Goal: Task Accomplishment & Management: Use online tool/utility

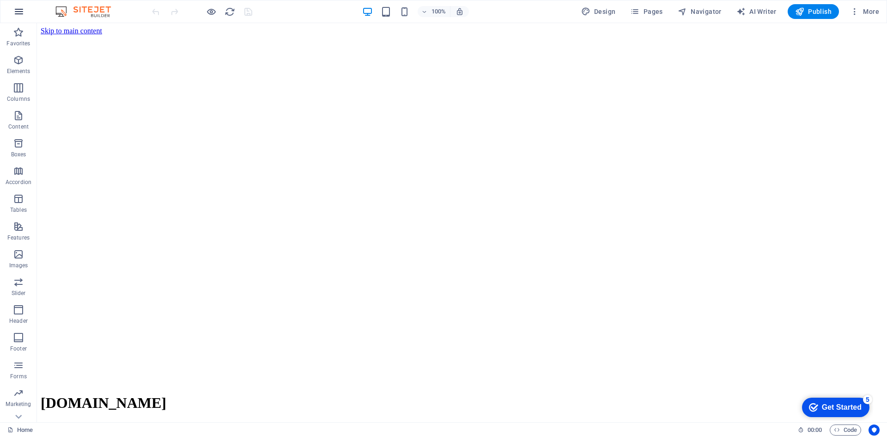
click at [19, 13] on icon "button" at bounding box center [18, 11] width 11 height 11
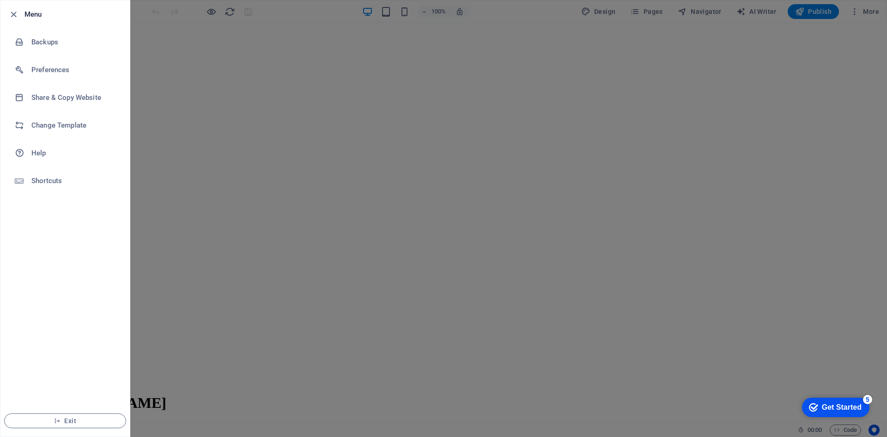
click at [199, 83] on div at bounding box center [443, 218] width 887 height 437
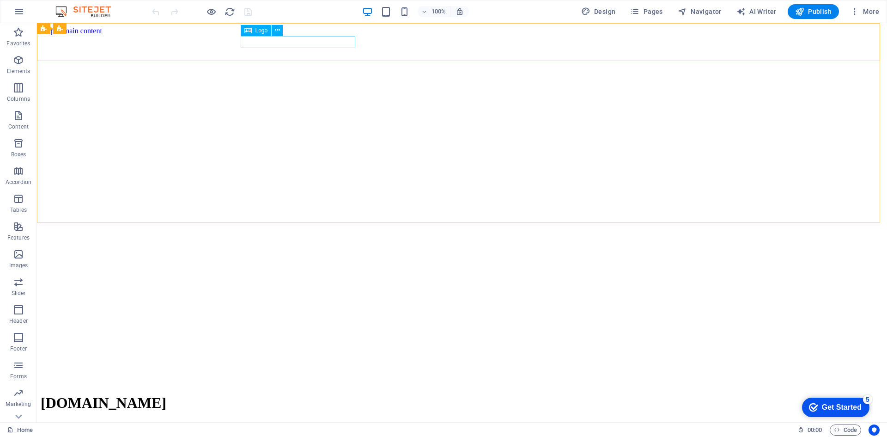
click at [251, 32] on icon at bounding box center [247, 30] width 7 height 11
click at [253, 30] on div "Logo" at bounding box center [256, 30] width 31 height 11
click at [277, 33] on icon at bounding box center [277, 30] width 5 height 10
click at [276, 30] on icon at bounding box center [277, 30] width 5 height 10
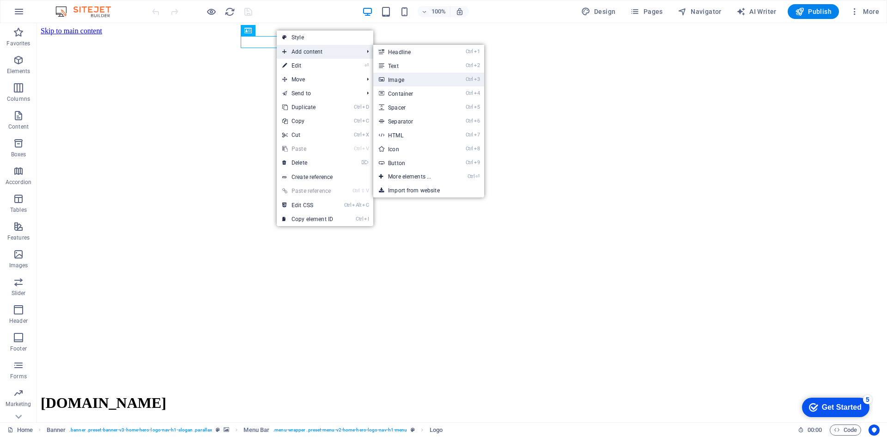
click at [384, 73] on icon at bounding box center [381, 80] width 5 height 14
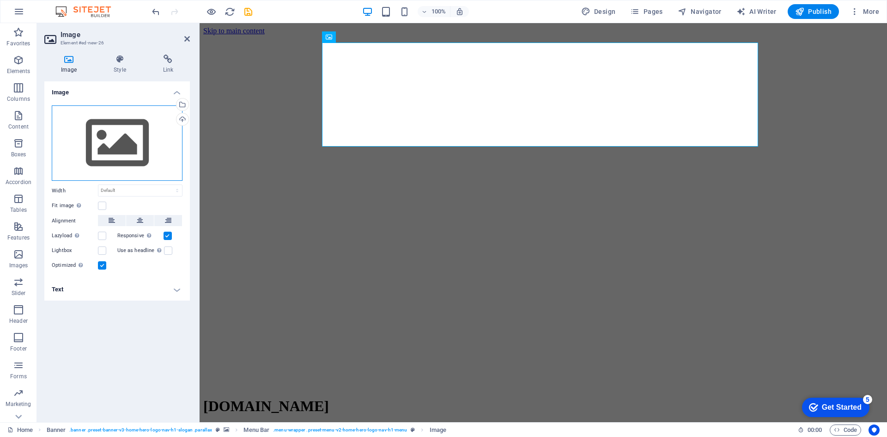
click at [118, 142] on div "Drag files here, click to choose files or select files from Files or our free s…" at bounding box center [117, 143] width 131 height 76
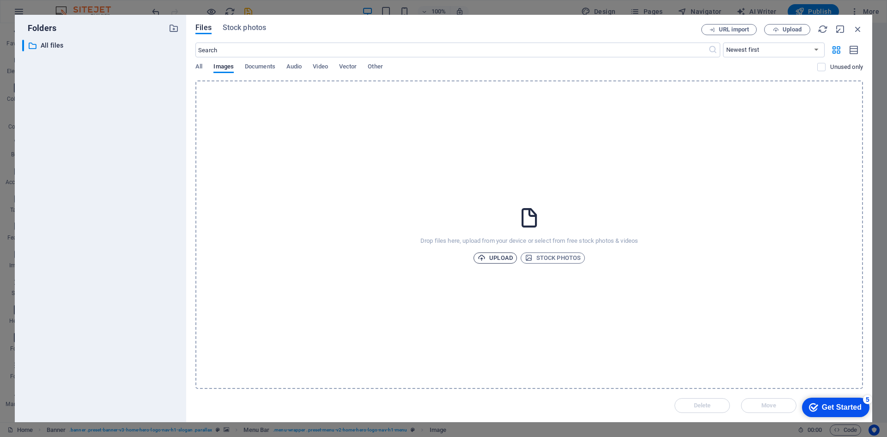
click at [495, 256] on span "Upload" at bounding box center [495, 257] width 35 height 11
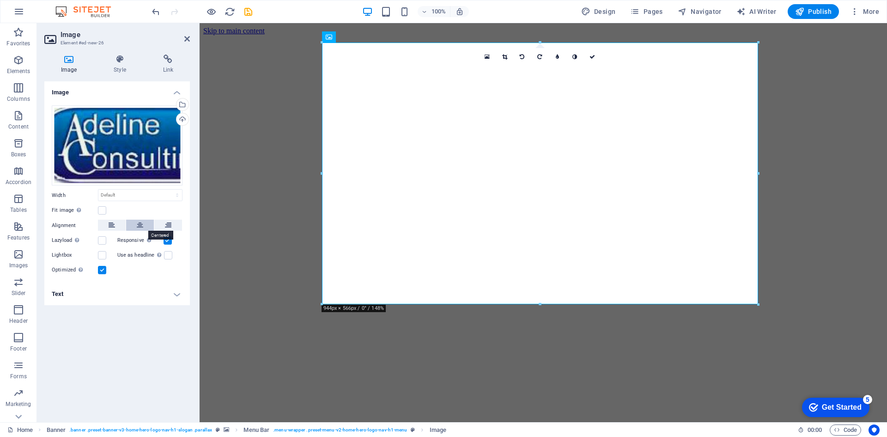
click at [140, 230] on icon at bounding box center [140, 224] width 6 height 11
click at [360, 38] on icon at bounding box center [360, 37] width 5 height 10
drag, startPoint x: 177, startPoint y: 293, endPoint x: 192, endPoint y: 14, distance: 279.5
click at [177, 293] on h4 "Text" at bounding box center [117, 294] width 146 height 22
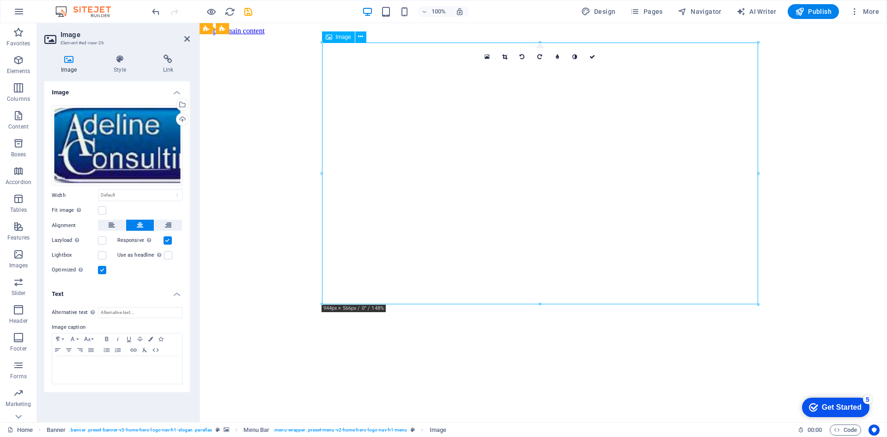
drag, startPoint x: 731, startPoint y: 269, endPoint x: 595, endPoint y: 56, distance: 252.9
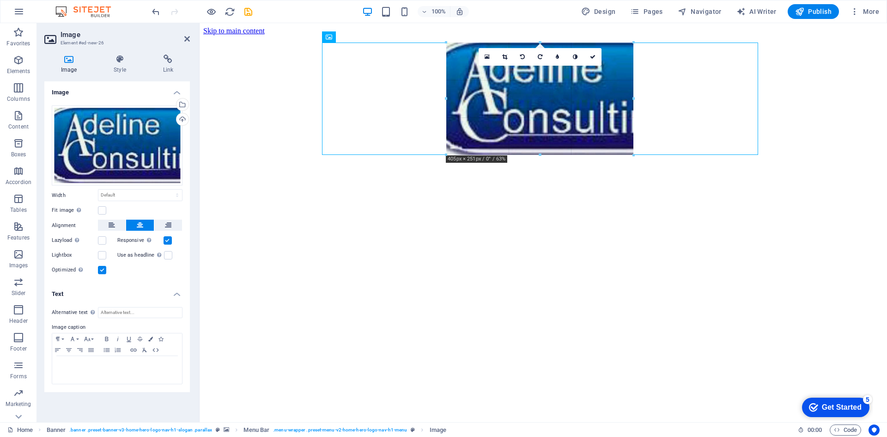
drag, startPoint x: 757, startPoint y: 301, endPoint x: 502, endPoint y: -7, distance: 400.0
type input "392"
select select "px"
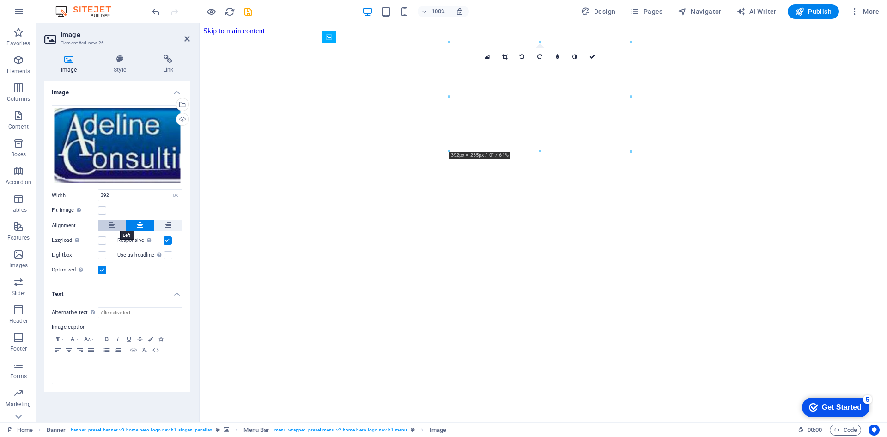
click at [111, 227] on icon at bounding box center [112, 224] width 6 height 11
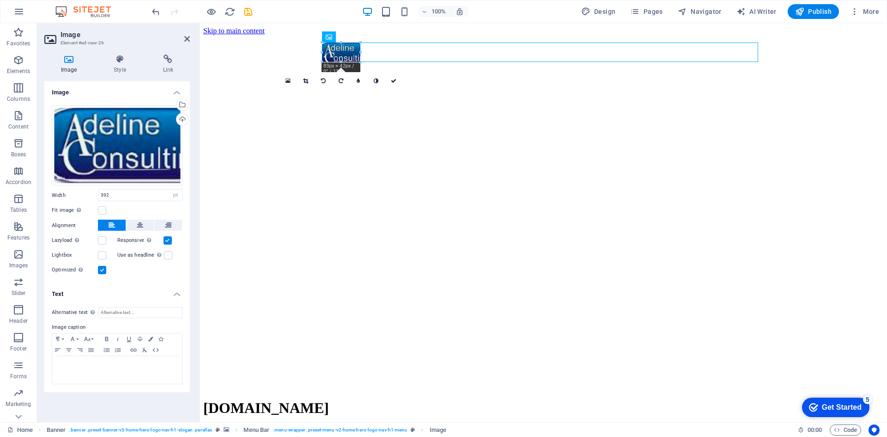
drag, startPoint x: 502, startPoint y: 148, endPoint x: 358, endPoint y: 37, distance: 181.5
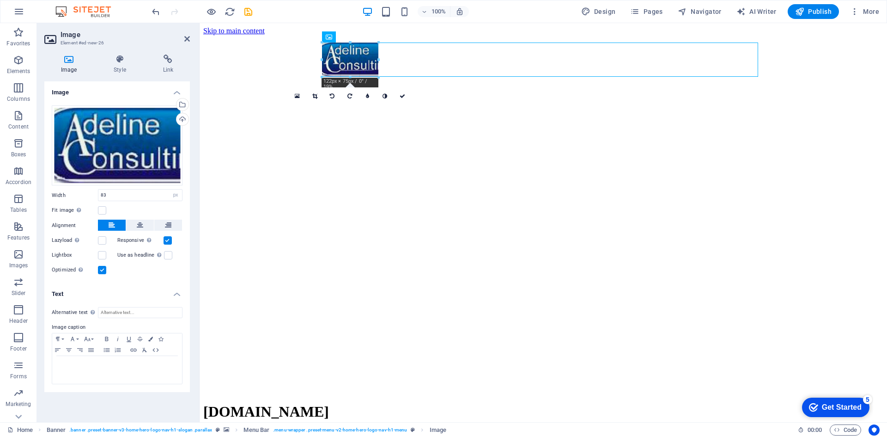
drag, startPoint x: 359, startPoint y: 53, endPoint x: 379, endPoint y: 52, distance: 20.4
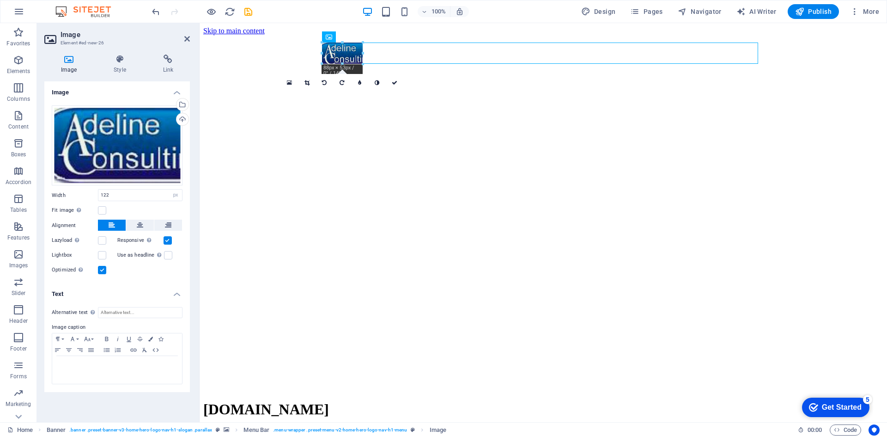
drag, startPoint x: 380, startPoint y: 76, endPoint x: 359, endPoint y: 49, distance: 34.3
type input "77"
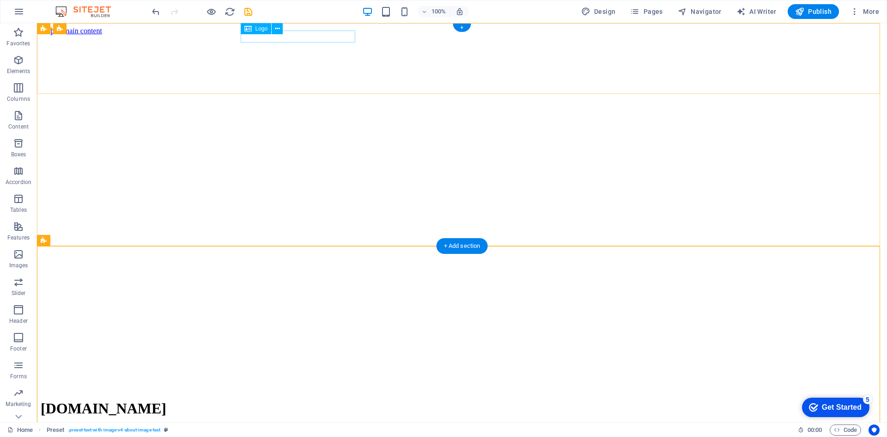
click at [341, 400] on div "[DOMAIN_NAME]" at bounding box center [462, 408] width 843 height 17
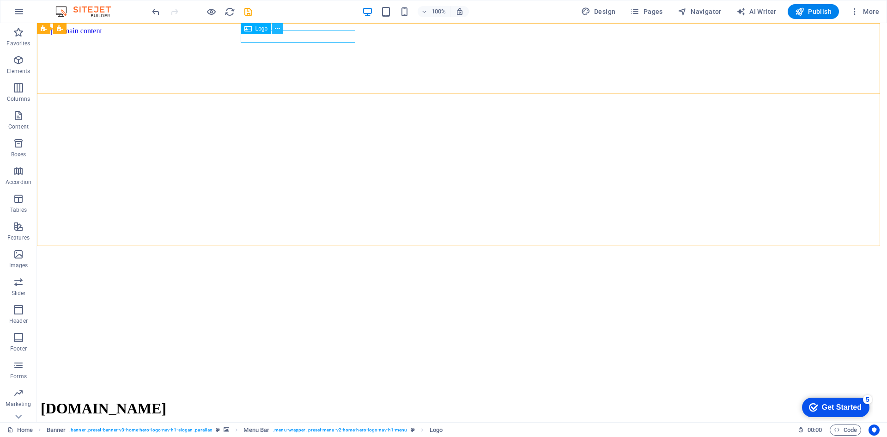
click at [278, 28] on icon at bounding box center [277, 29] width 5 height 10
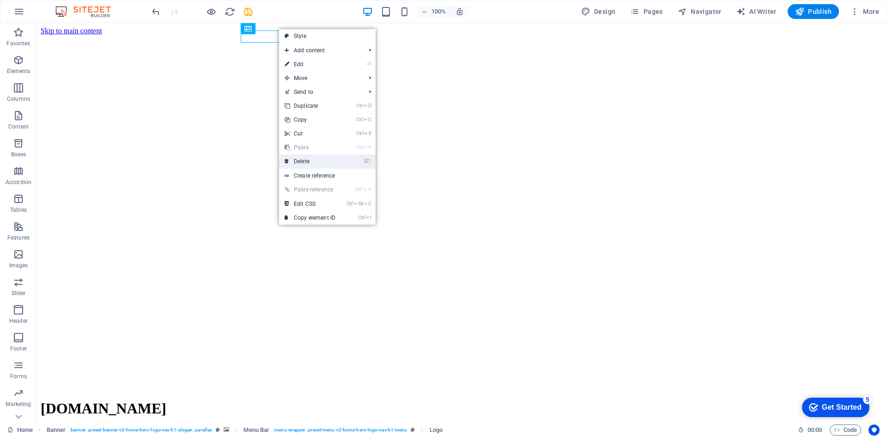
click at [309, 163] on link "⌦ Delete" at bounding box center [310, 161] width 62 height 14
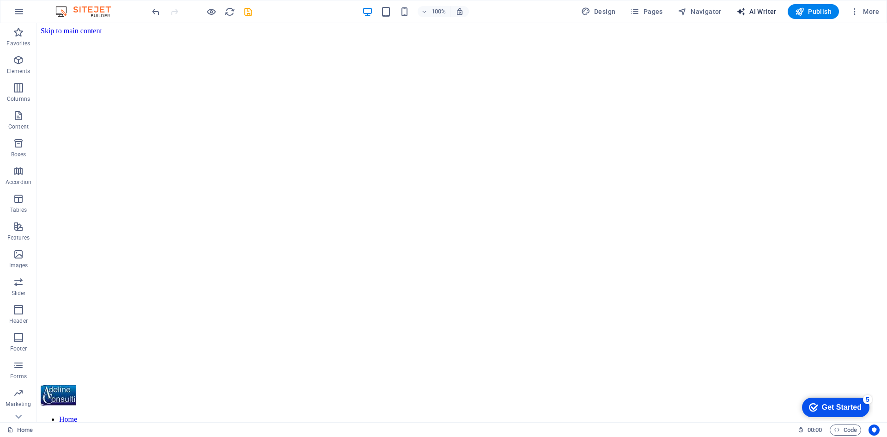
click at [763, 12] on span "AI Writer" at bounding box center [757, 11] width 40 height 9
select select "English"
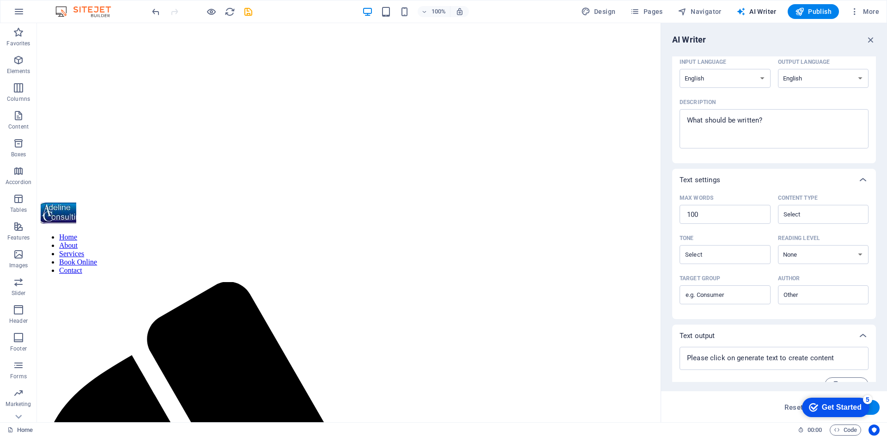
scroll to position [97, 0]
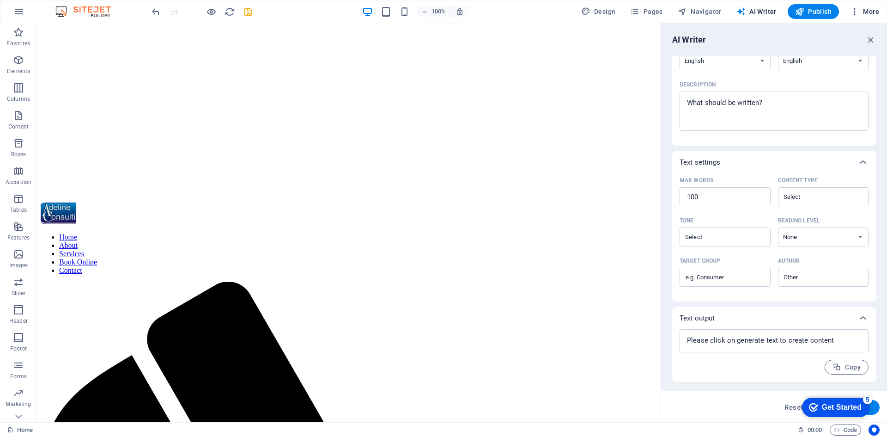
click at [865, 8] on span "More" at bounding box center [864, 11] width 29 height 9
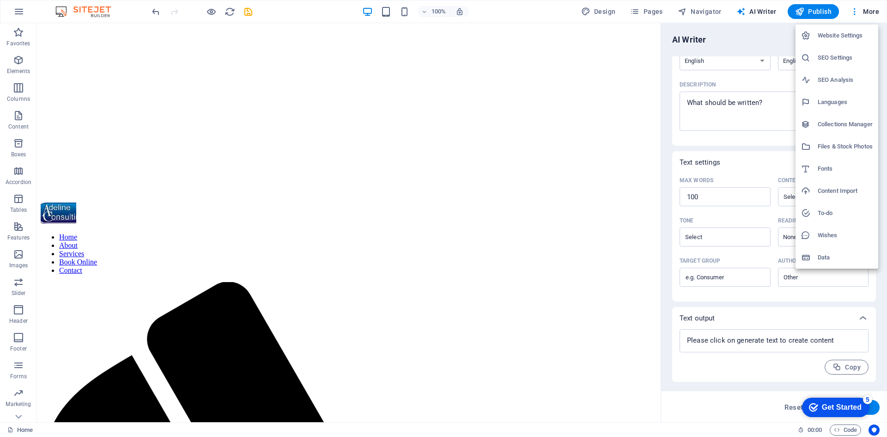
click at [842, 29] on li "Website Settings" at bounding box center [837, 35] width 83 height 22
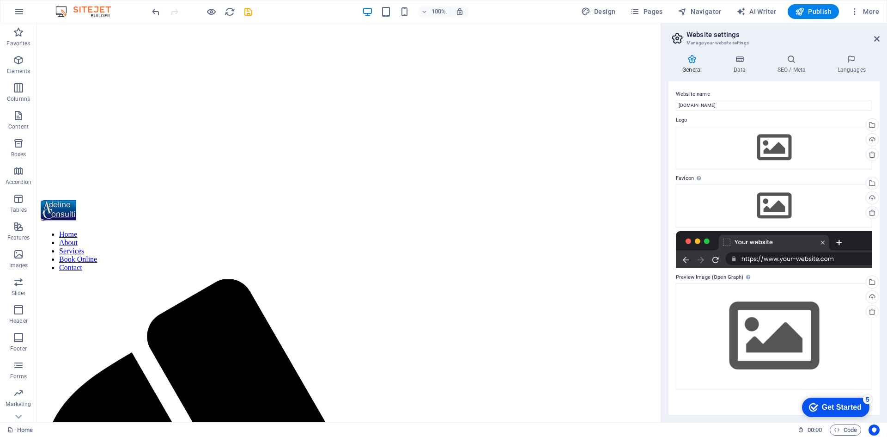
click at [817, 31] on h2 "Website settings" at bounding box center [783, 34] width 193 height 8
click at [878, 38] on icon at bounding box center [877, 38] width 6 height 7
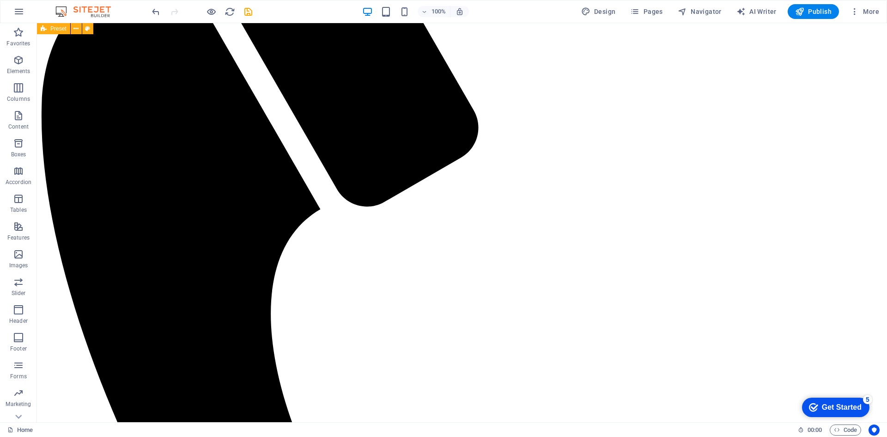
scroll to position [647, 0]
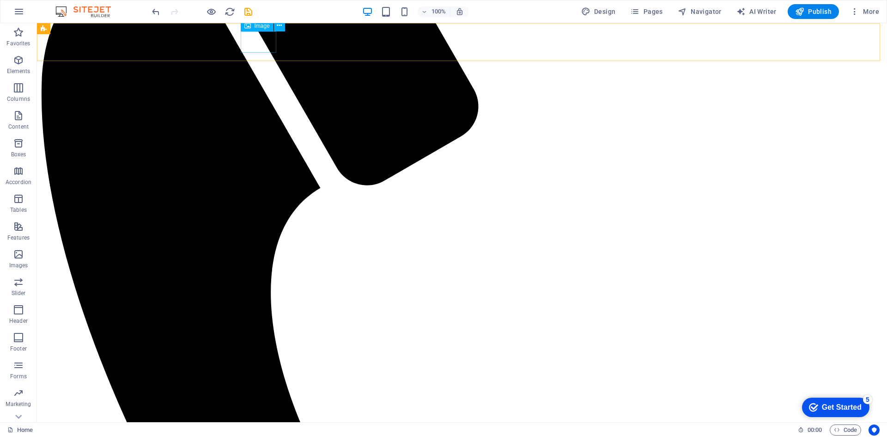
click at [279, 26] on icon at bounding box center [279, 26] width 5 height 10
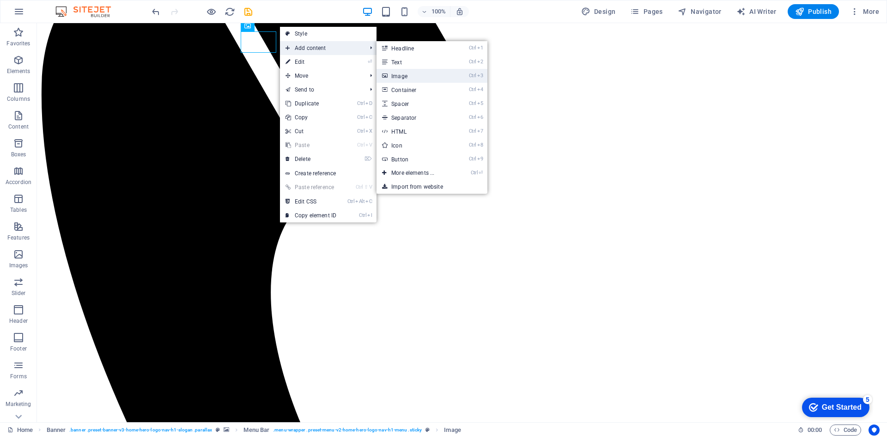
click at [401, 74] on link "Ctrl 3 Image" at bounding box center [415, 76] width 76 height 14
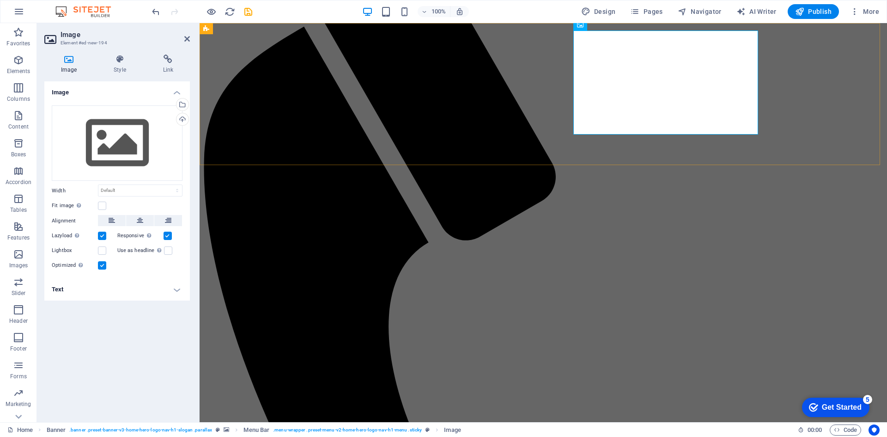
scroll to position [741, 0]
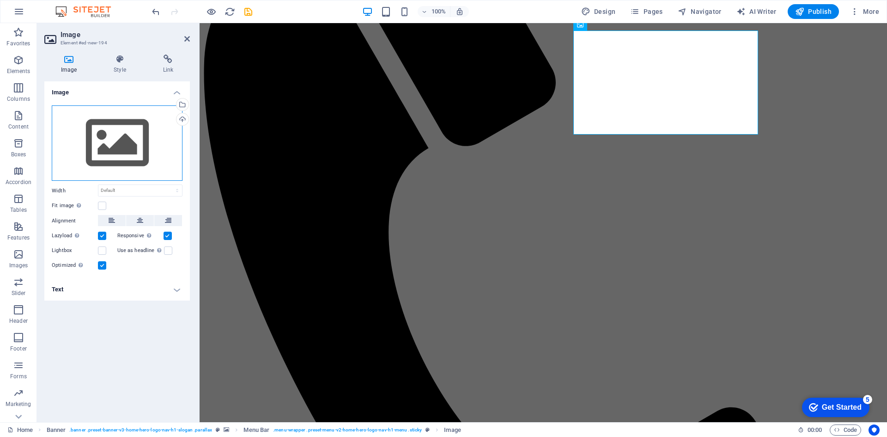
click at [106, 154] on div "Drag files here, click to choose files or select files from Files or our free s…" at bounding box center [117, 143] width 131 height 76
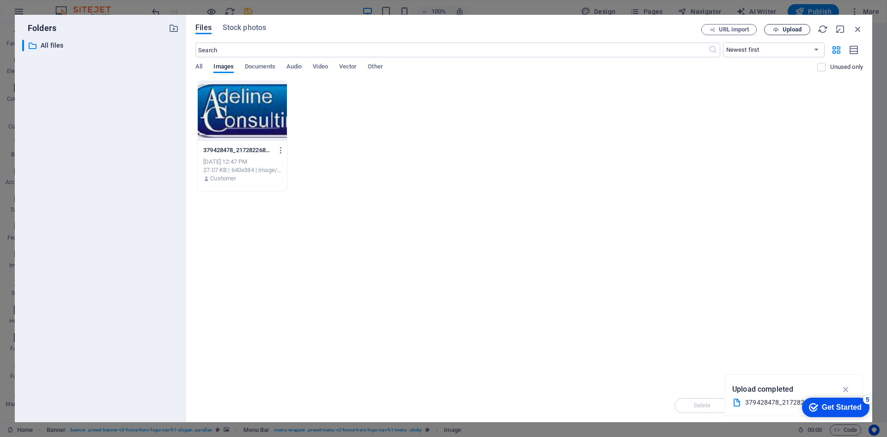
click at [799, 28] on span "Upload" at bounding box center [792, 30] width 19 height 6
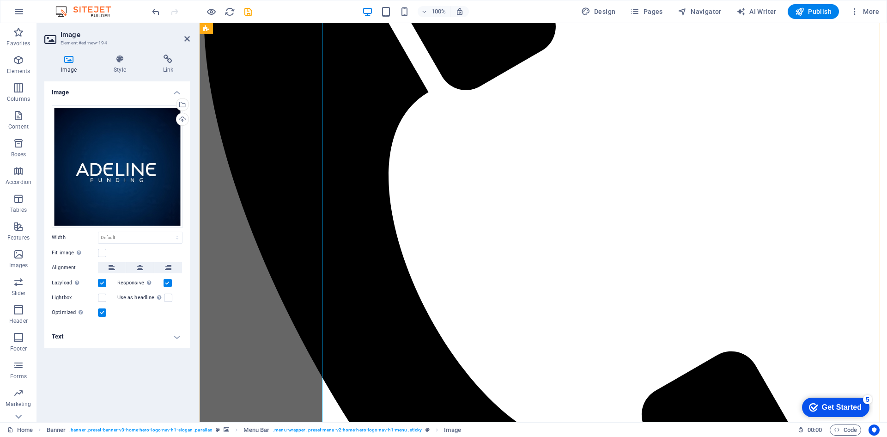
scroll to position [1485, 0]
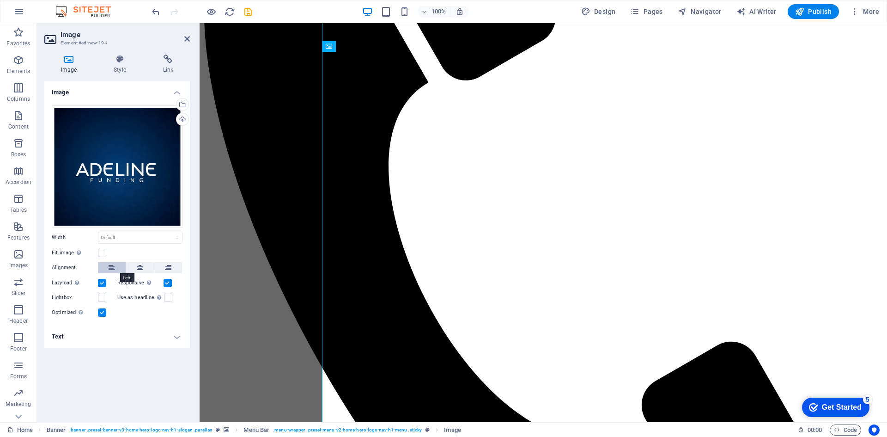
click at [109, 266] on icon at bounding box center [112, 267] width 6 height 11
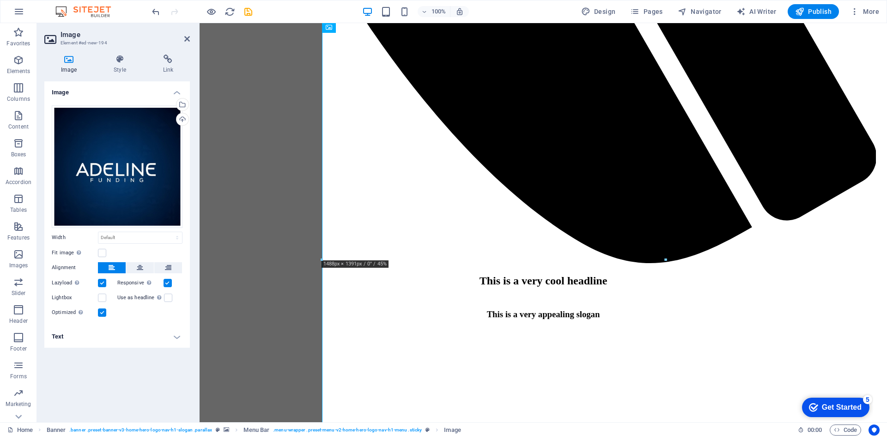
scroll to position [1920, 0]
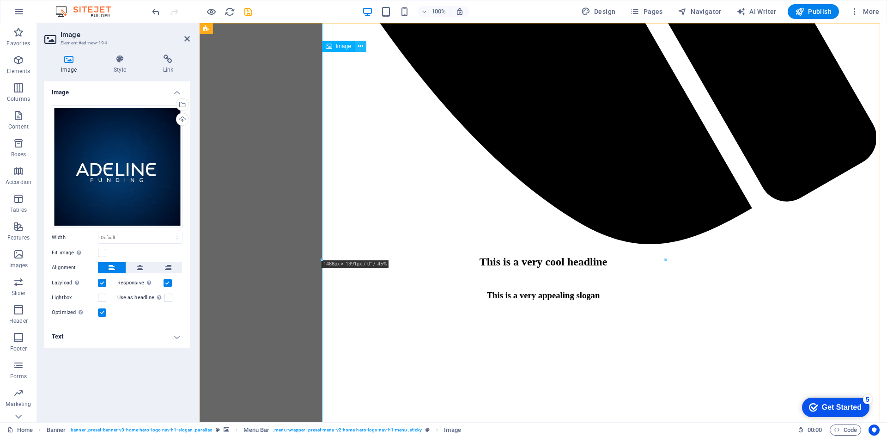
click at [360, 45] on icon at bounding box center [360, 47] width 5 height 10
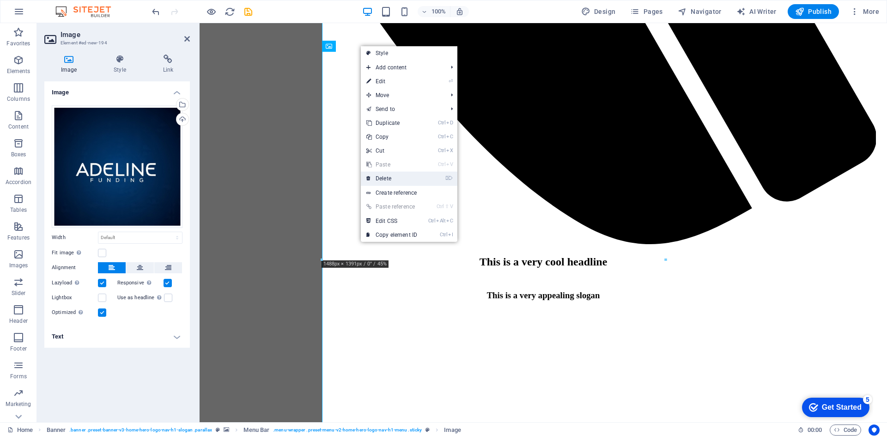
click at [391, 177] on link "⌦ Delete" at bounding box center [392, 178] width 62 height 14
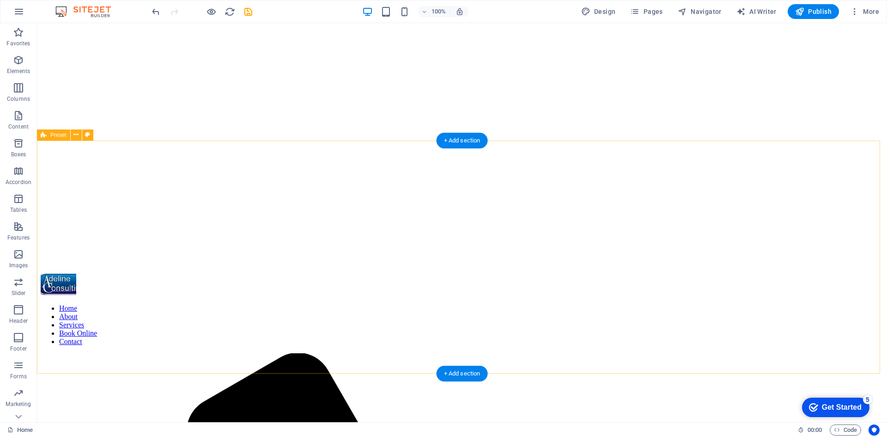
scroll to position [0, 0]
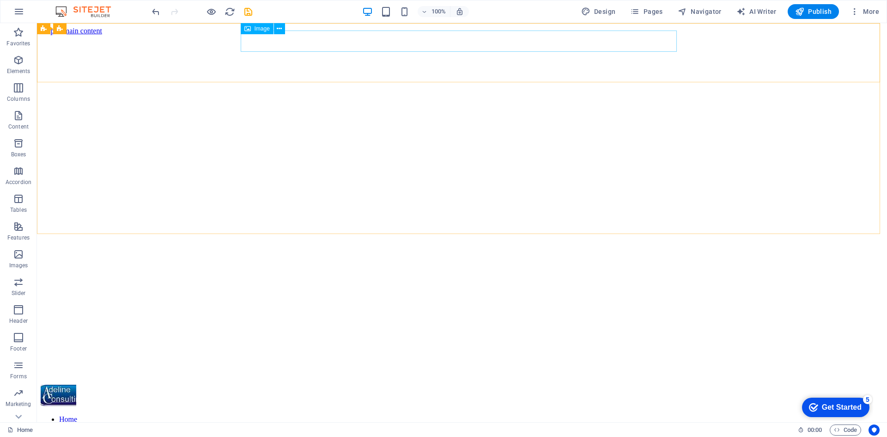
click at [256, 28] on span "Image" at bounding box center [262, 29] width 15 height 6
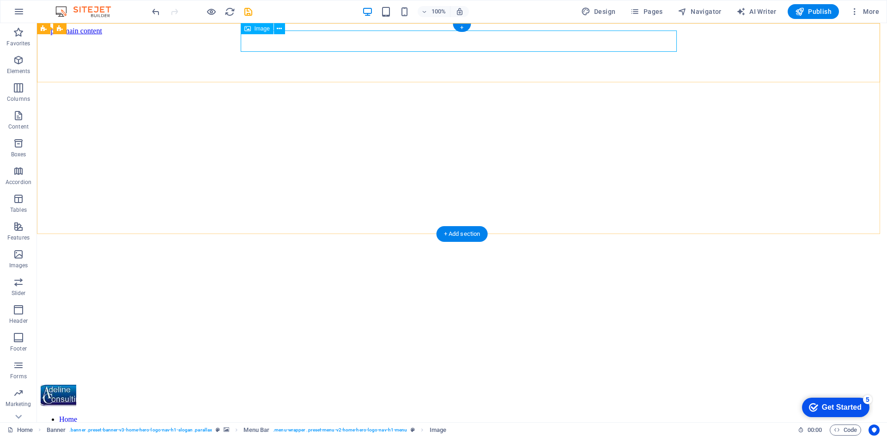
click at [251, 384] on figure at bounding box center [462, 395] width 843 height 23
click at [249, 32] on icon at bounding box center [247, 28] width 6 height 11
click at [274, 29] on button at bounding box center [279, 28] width 11 height 11
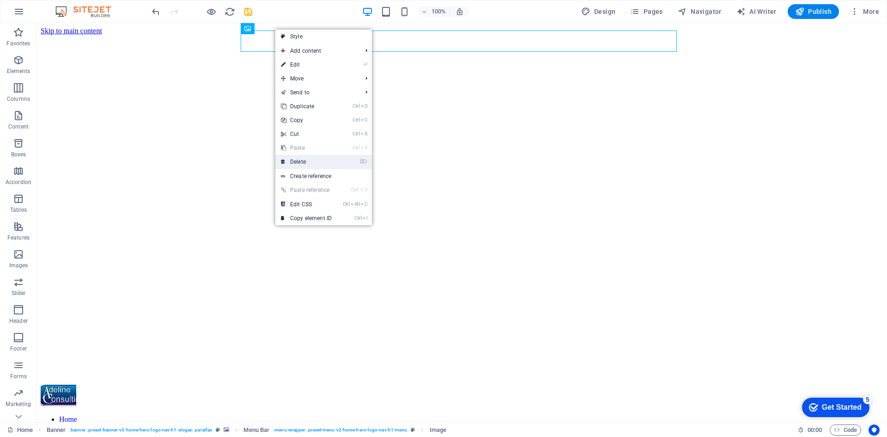
click at [304, 156] on link "⌦ Delete" at bounding box center [306, 162] width 62 height 14
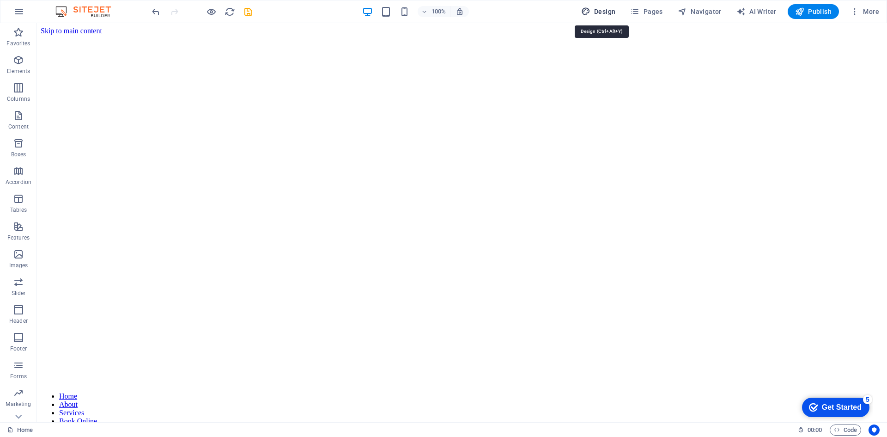
click at [601, 10] on span "Design" at bounding box center [598, 11] width 35 height 9
select select "px"
select select "200"
select select "px"
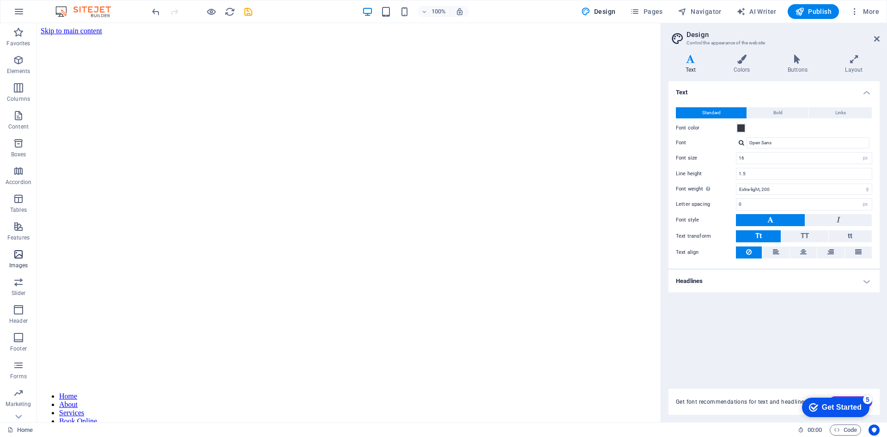
click at [15, 262] on p "Images" at bounding box center [18, 265] width 19 height 7
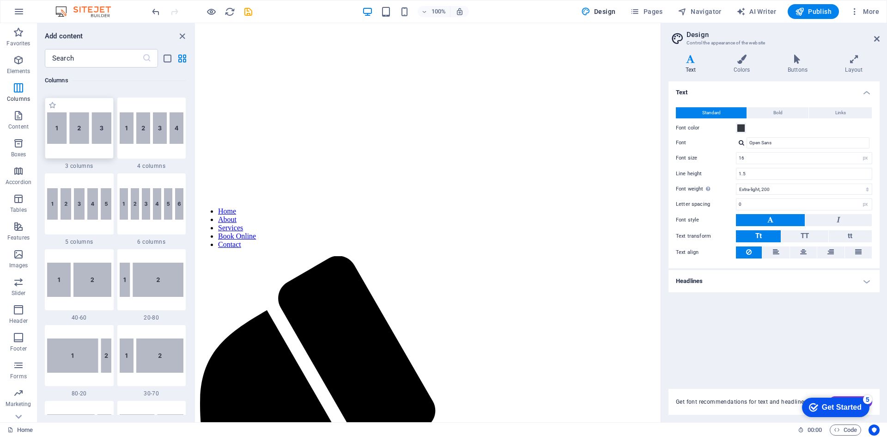
scroll to position [527, 0]
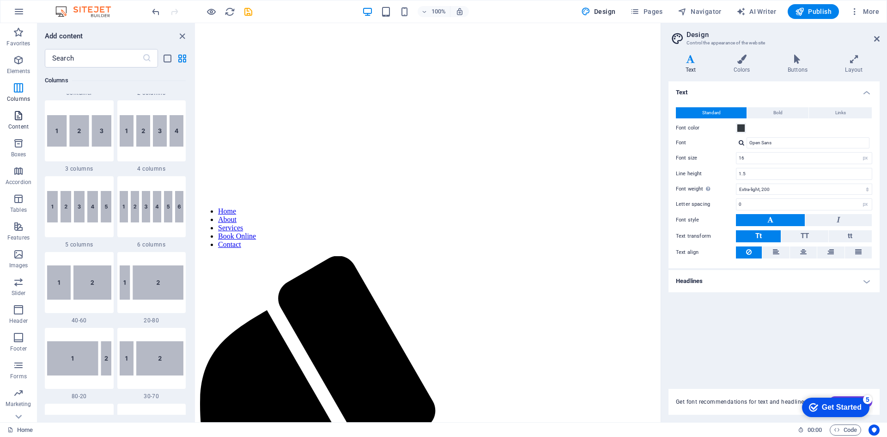
click at [18, 115] on icon "button" at bounding box center [18, 115] width 11 height 11
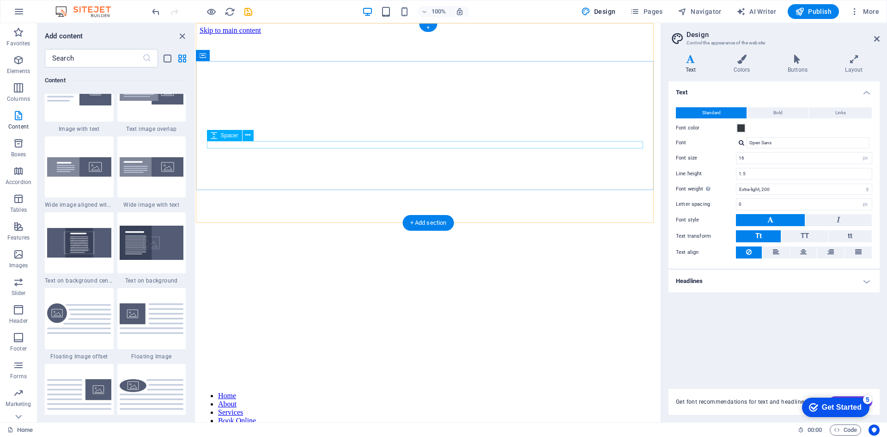
scroll to position [0, 0]
click at [417, 219] on div "+ Add section" at bounding box center [428, 223] width 51 height 16
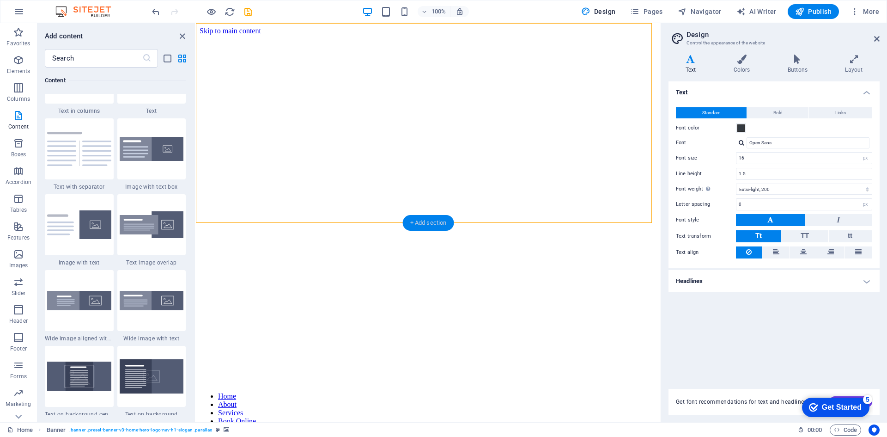
scroll to position [1617, 0]
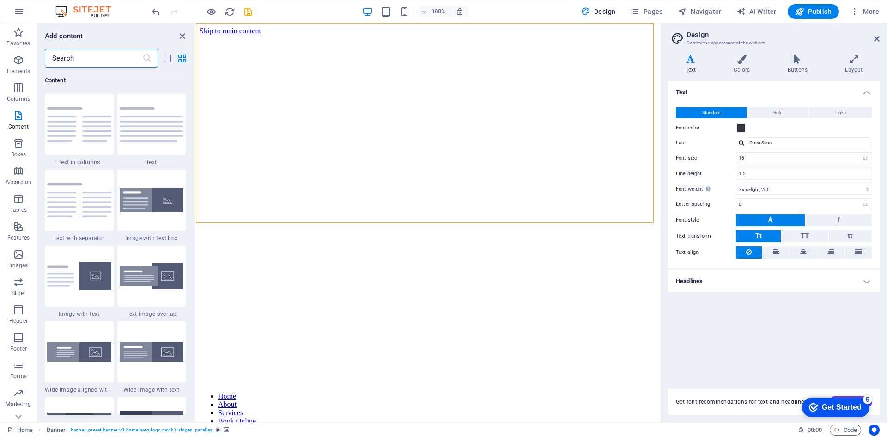
click at [77, 59] on input "text" at bounding box center [93, 58] width 97 height 18
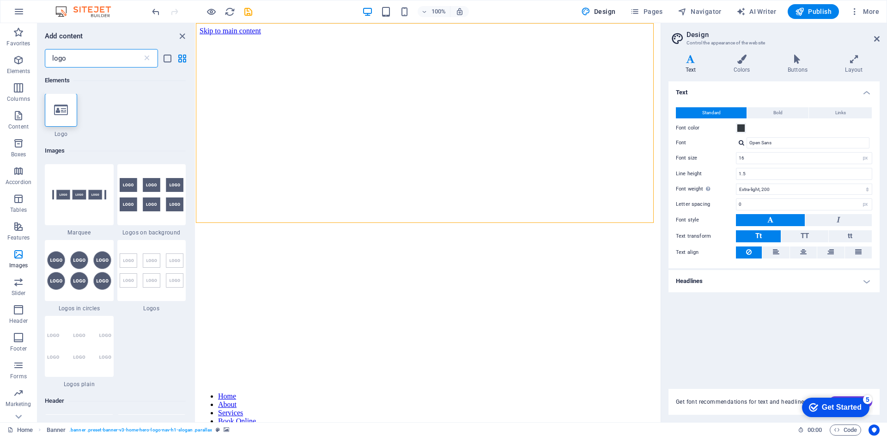
scroll to position [0, 0]
type input "logo"
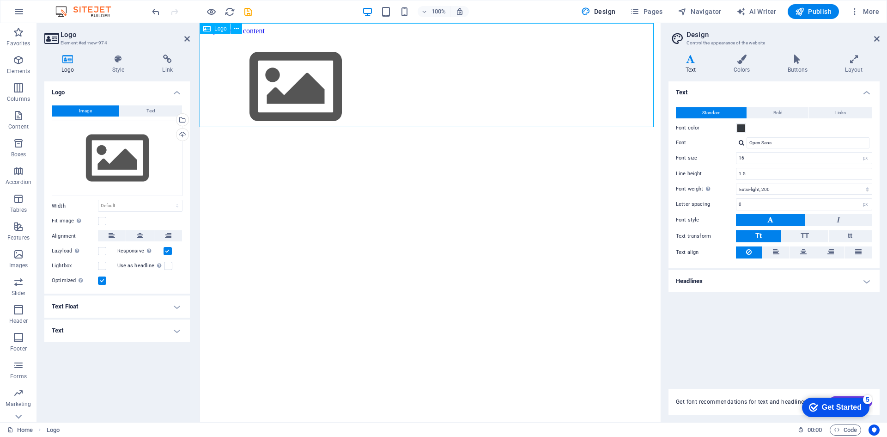
click at [289, 68] on div at bounding box center [430, 88] width 454 height 106
click at [90, 108] on span "Image" at bounding box center [85, 110] width 13 height 11
click at [237, 29] on icon at bounding box center [236, 29] width 5 height 10
click at [238, 30] on icon at bounding box center [236, 29] width 5 height 10
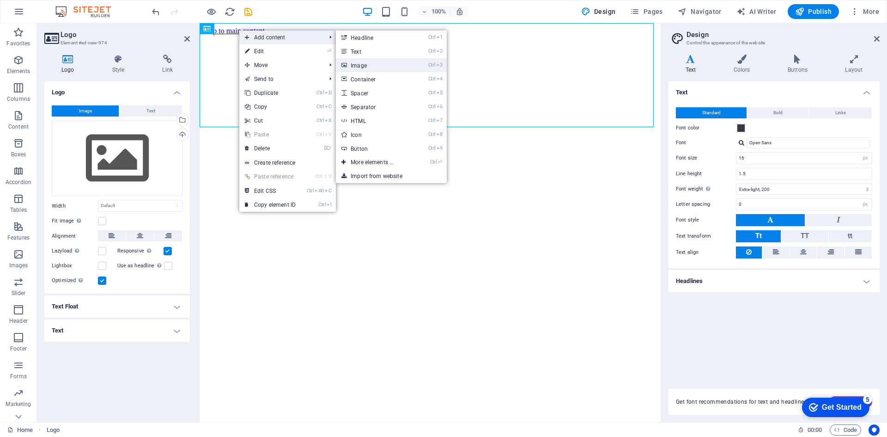
click at [362, 59] on link "Ctrl 3 Image" at bounding box center [374, 65] width 76 height 14
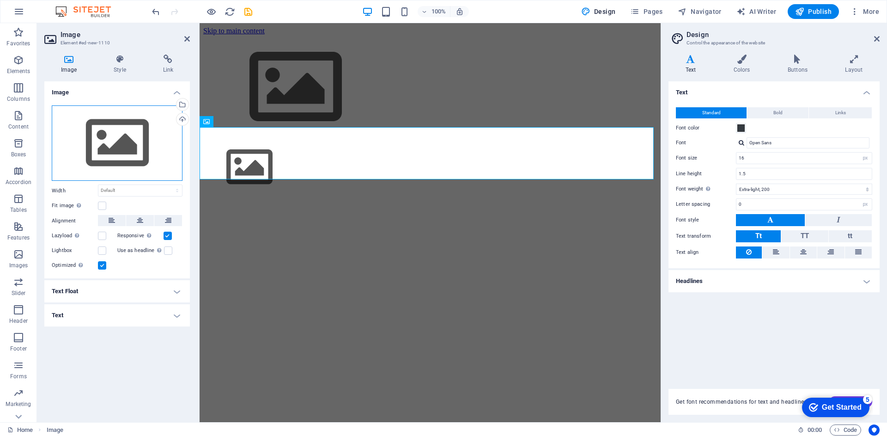
click at [128, 130] on div "Drag files here, click to choose files or select files from Files or our free s…" at bounding box center [117, 143] width 131 height 76
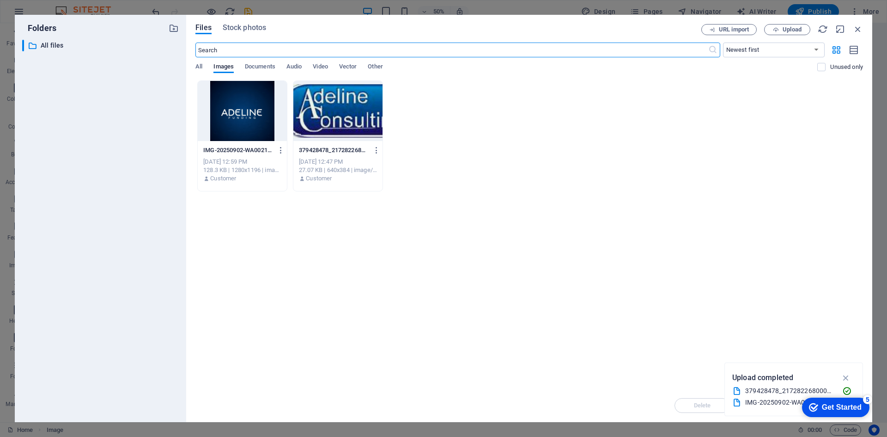
click at [230, 117] on div at bounding box center [242, 111] width 89 height 60
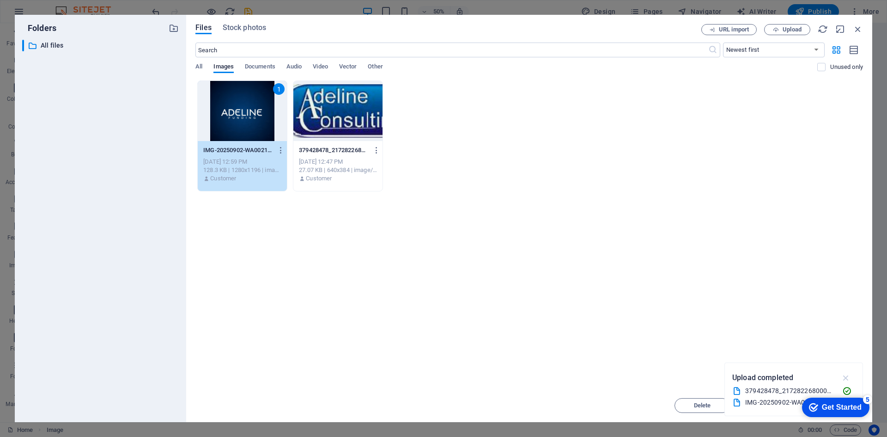
click at [849, 377] on icon "button" at bounding box center [846, 377] width 11 height 10
drag, startPoint x: 233, startPoint y: 115, endPoint x: 188, endPoint y: 100, distance: 47.6
click at [233, 115] on div "1" at bounding box center [242, 111] width 89 height 60
